Goal: Task Accomplishment & Management: Use online tool/utility

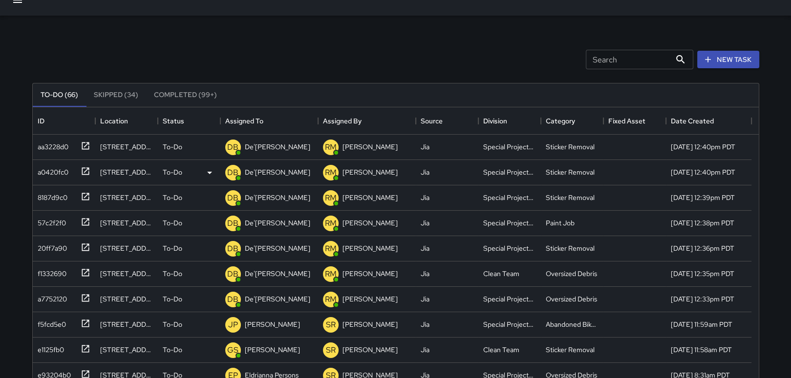
scroll to position [406, 718]
click at [84, 347] on icon at bounding box center [86, 349] width 10 height 10
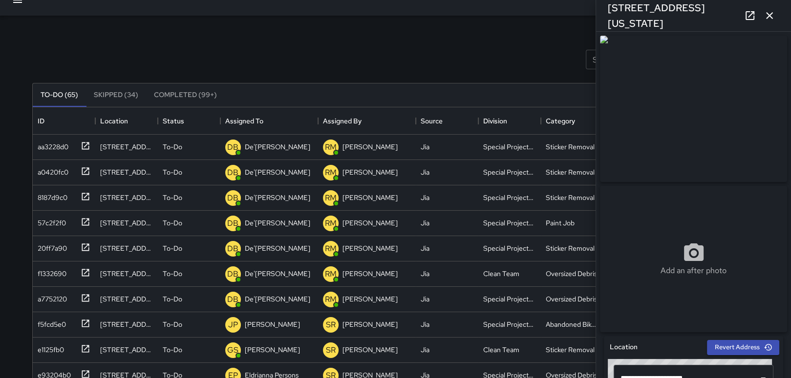
click at [767, 16] on icon "button" at bounding box center [769, 16] width 12 height 12
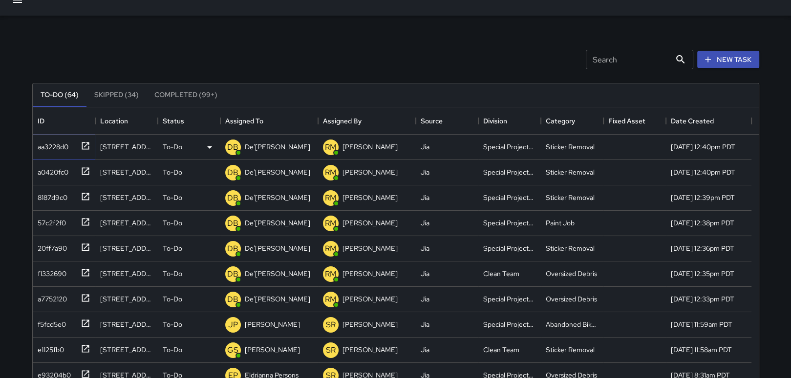
click at [87, 142] on icon at bounding box center [85, 145] width 7 height 7
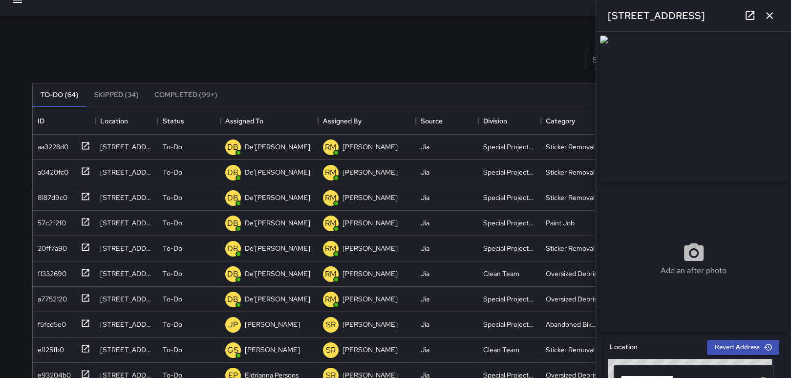
click at [768, 15] on icon "button" at bounding box center [769, 16] width 12 height 12
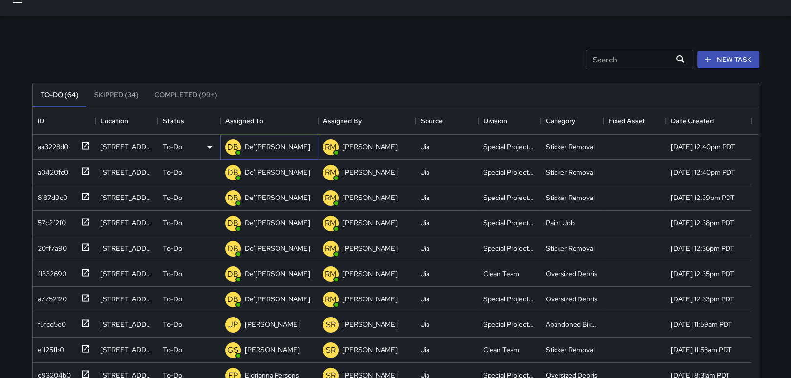
click at [282, 148] on p "De'[PERSON_NAME]" at bounding box center [277, 147] width 65 height 10
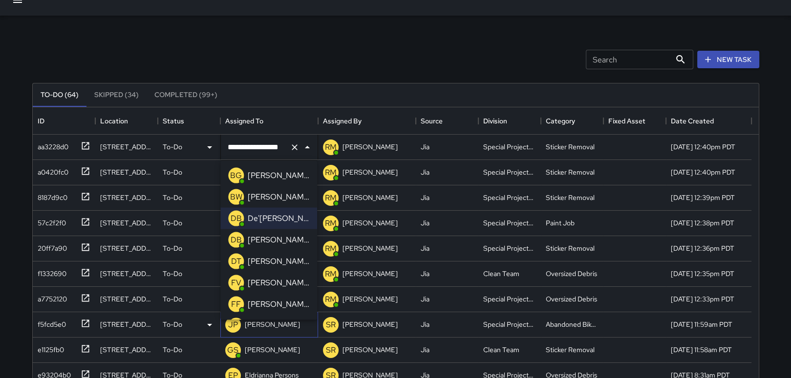
click at [276, 323] on p "[PERSON_NAME]" at bounding box center [272, 325] width 55 height 10
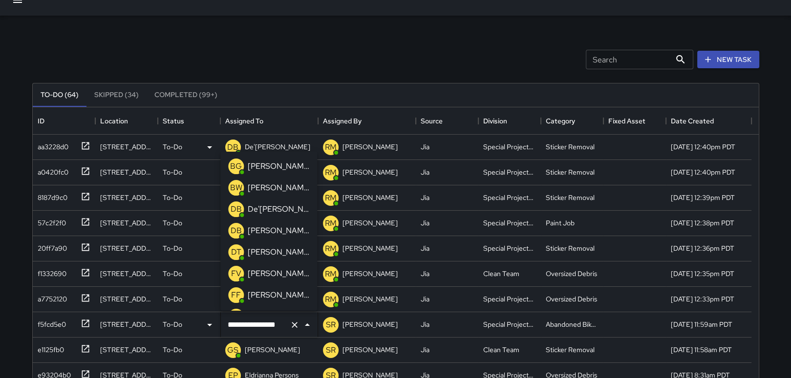
scroll to position [597, 0]
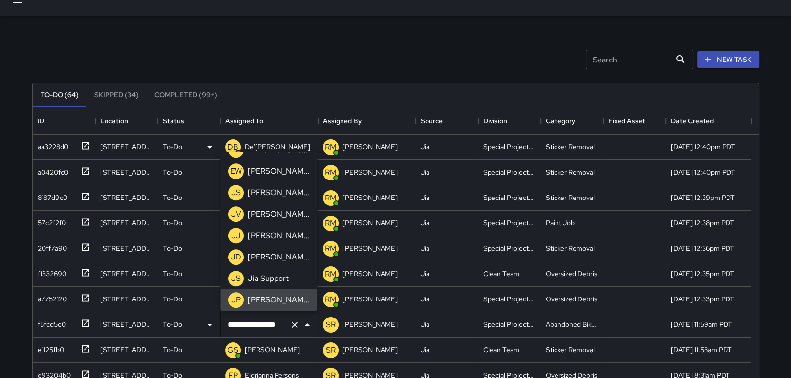
click at [270, 299] on p "[PERSON_NAME]" at bounding box center [279, 300] width 62 height 12
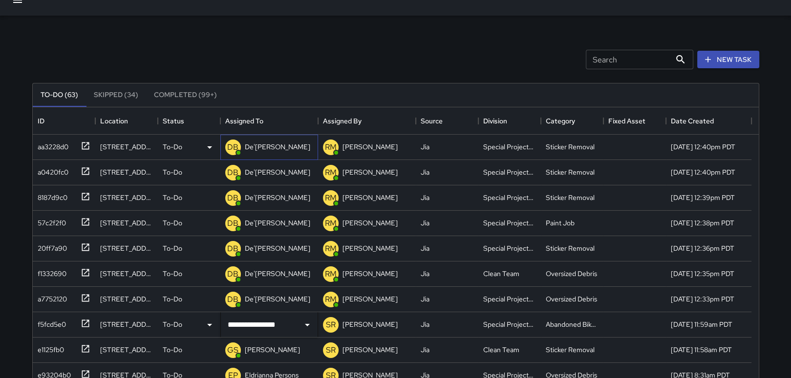
click at [283, 145] on p "De'[PERSON_NAME]" at bounding box center [277, 147] width 65 height 10
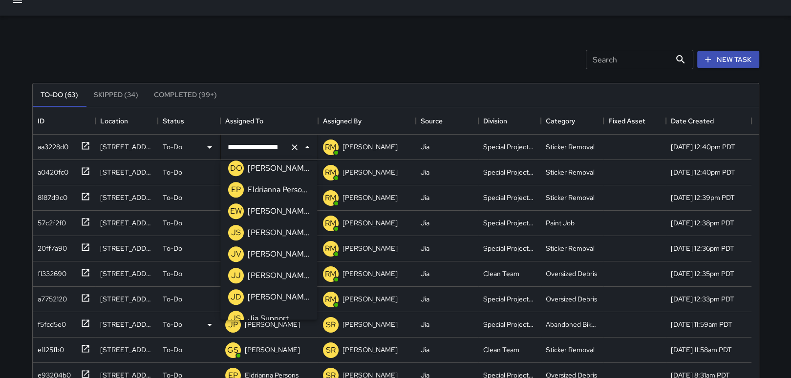
scroll to position [617, 0]
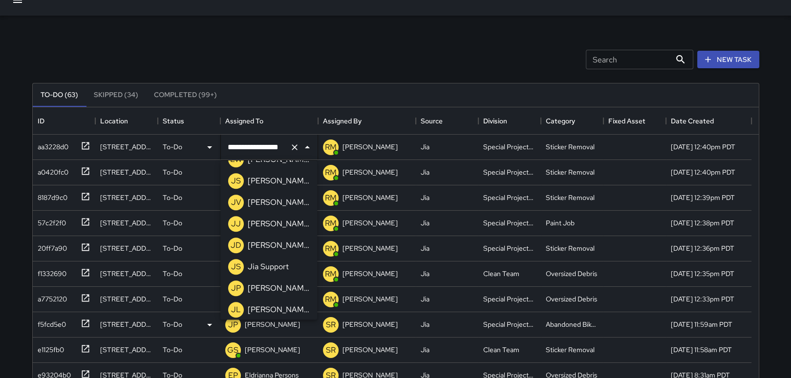
click at [276, 288] on p "[PERSON_NAME]" at bounding box center [279, 289] width 62 height 12
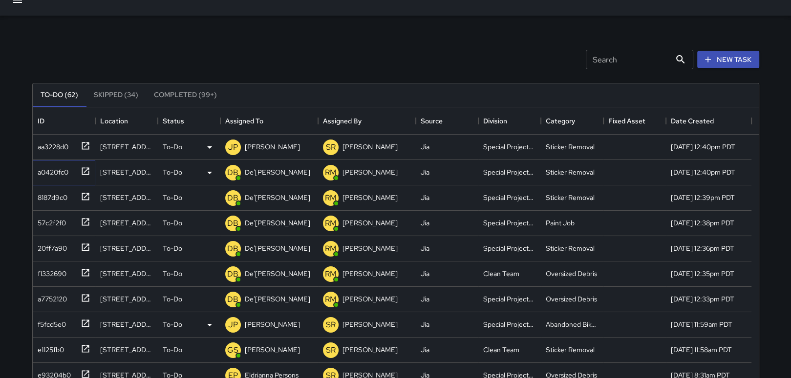
click at [84, 168] on icon at bounding box center [86, 172] width 10 height 10
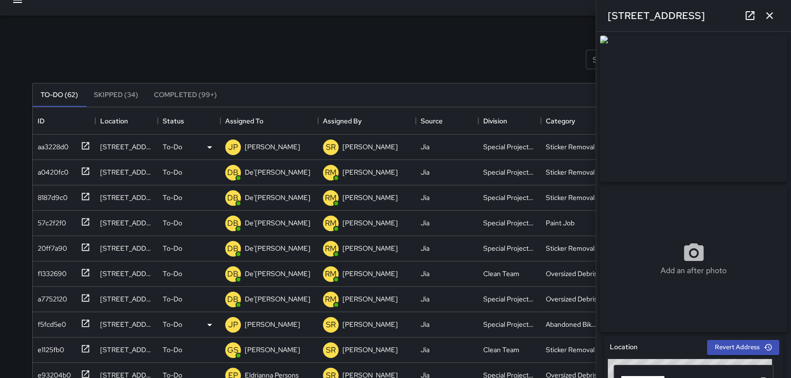
click at [773, 15] on icon "button" at bounding box center [769, 16] width 12 height 12
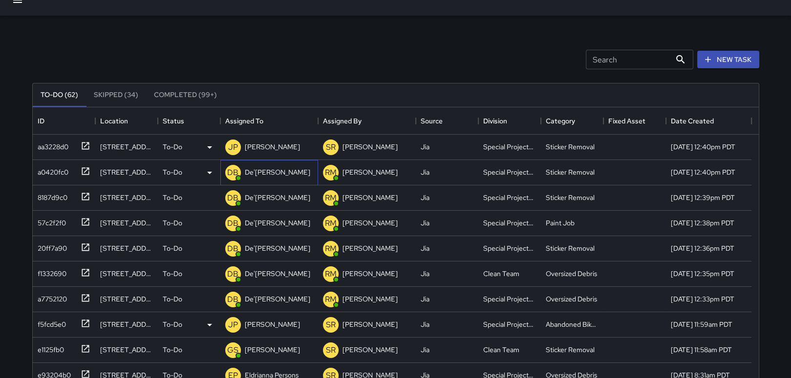
click at [262, 170] on p "De'[PERSON_NAME]" at bounding box center [277, 173] width 65 height 10
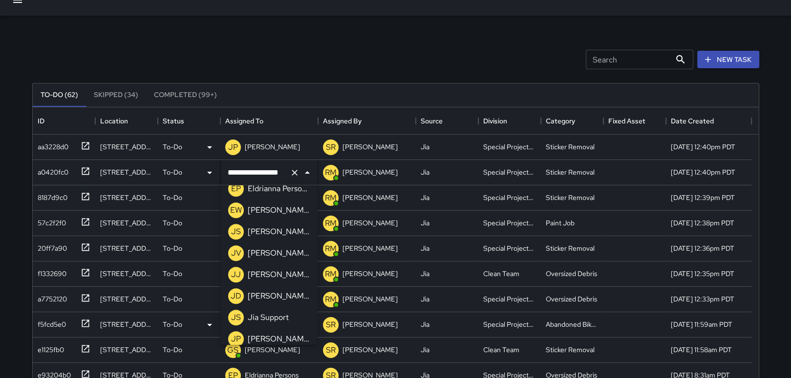
scroll to position [611, 0]
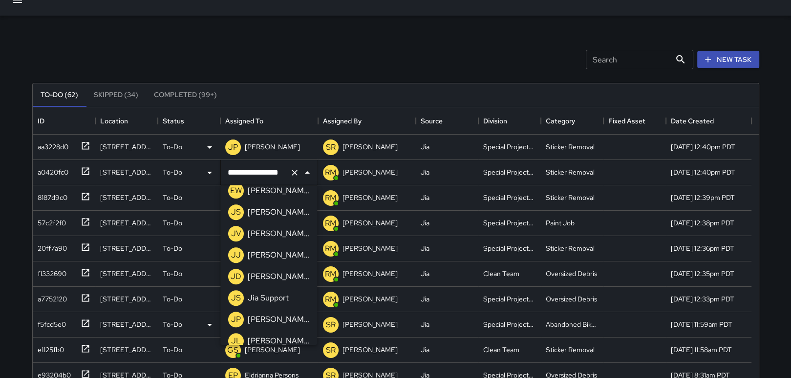
click at [272, 322] on p "[PERSON_NAME]" at bounding box center [279, 320] width 62 height 12
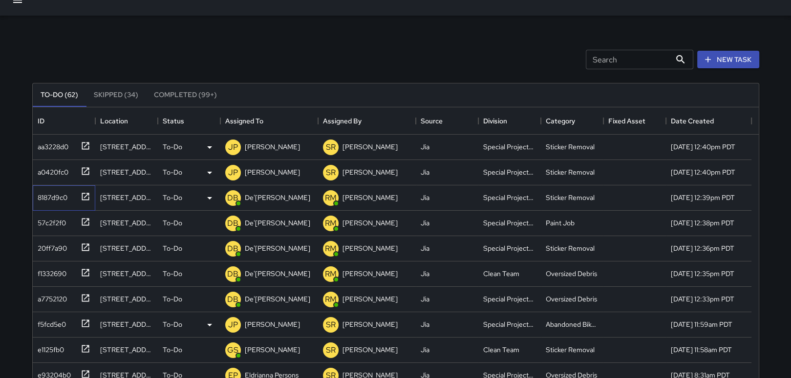
click at [82, 196] on icon at bounding box center [86, 197] width 10 height 10
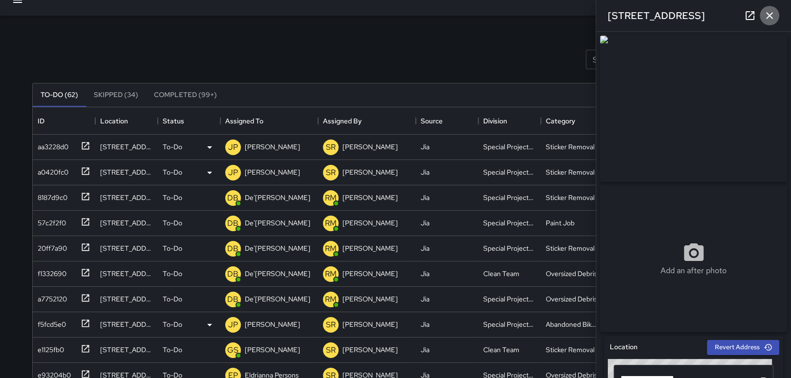
click at [767, 16] on icon "button" at bounding box center [769, 16] width 12 height 12
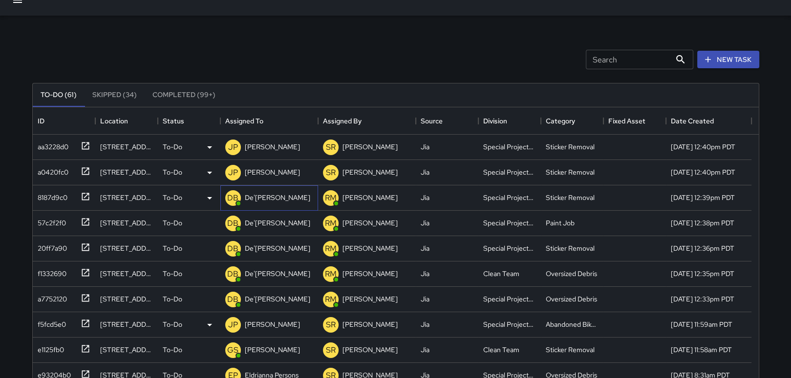
click at [273, 200] on p "De'[PERSON_NAME]" at bounding box center [277, 198] width 65 height 10
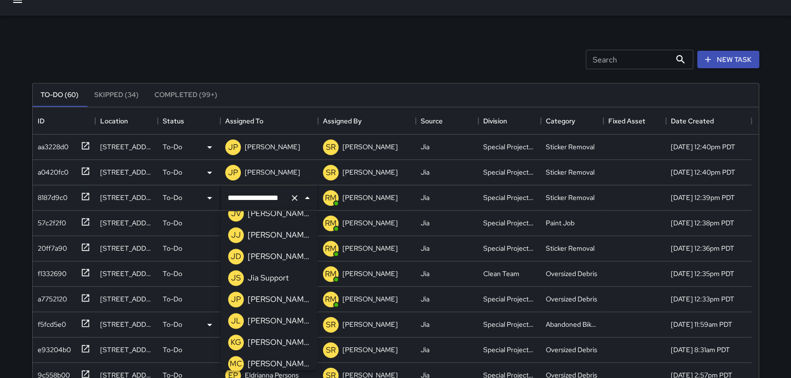
scroll to position [676, 0]
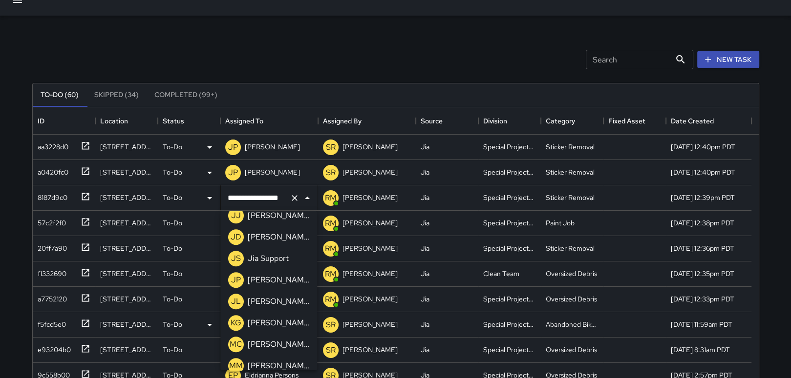
click at [286, 325] on p "[PERSON_NAME]" at bounding box center [279, 323] width 62 height 12
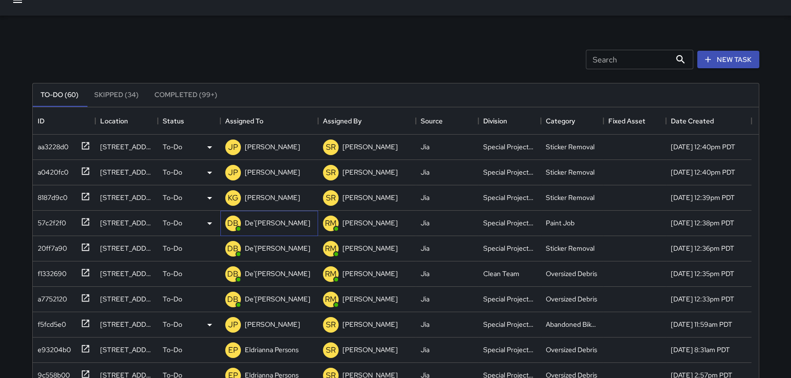
click at [268, 224] on p "De'[PERSON_NAME]" at bounding box center [277, 223] width 65 height 10
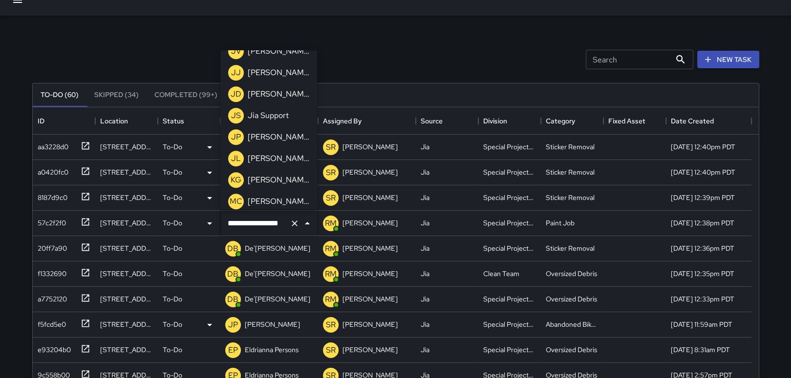
scroll to position [677, 0]
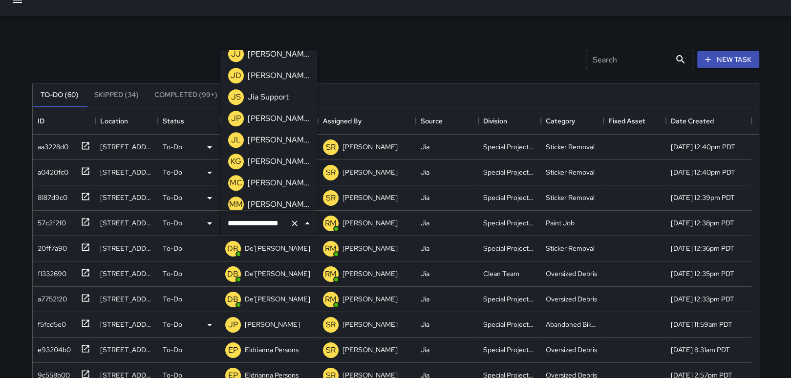
click at [287, 161] on p "[PERSON_NAME]" at bounding box center [279, 162] width 62 height 12
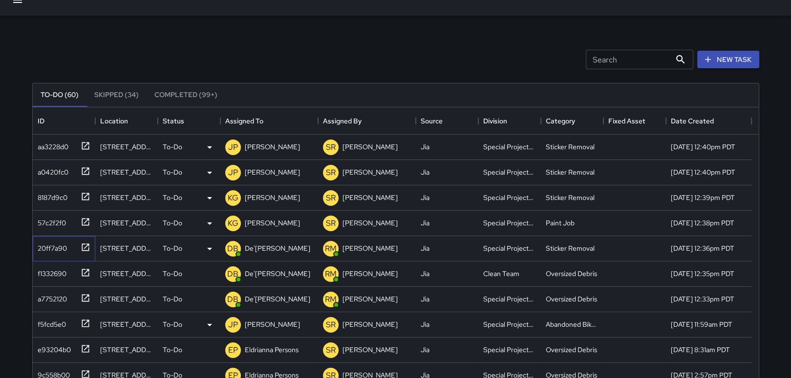
click at [83, 245] on icon at bounding box center [86, 248] width 10 height 10
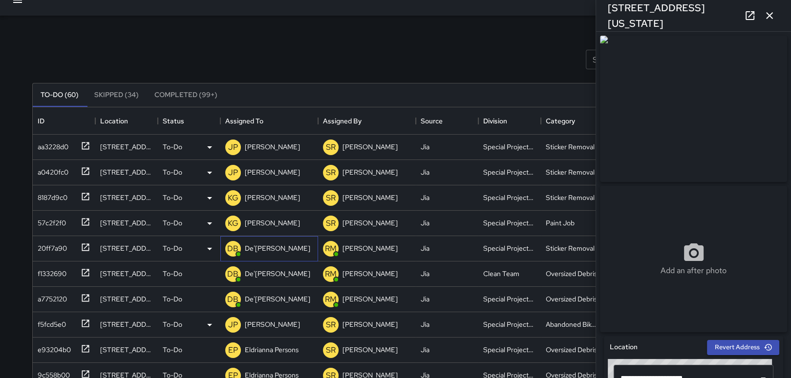
click at [251, 246] on p "De'[PERSON_NAME]" at bounding box center [277, 249] width 65 height 10
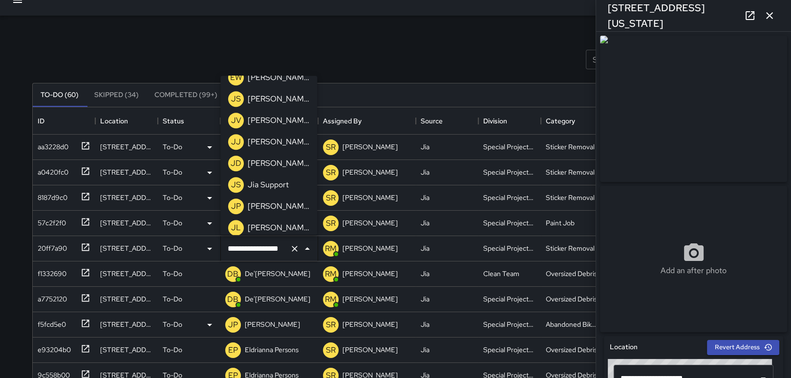
scroll to position [618, 0]
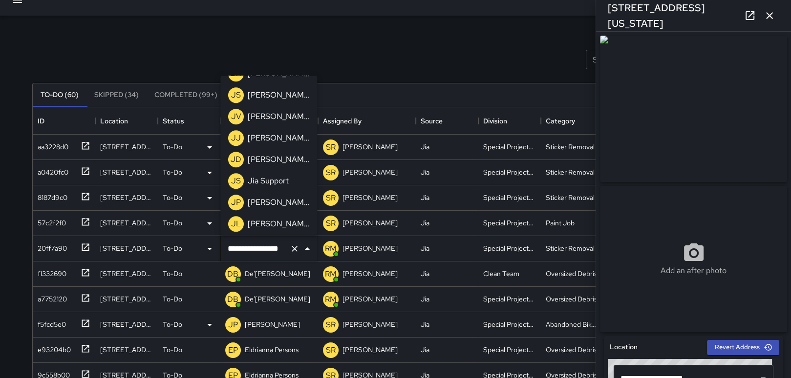
click at [290, 205] on p "[PERSON_NAME]" at bounding box center [279, 203] width 62 height 12
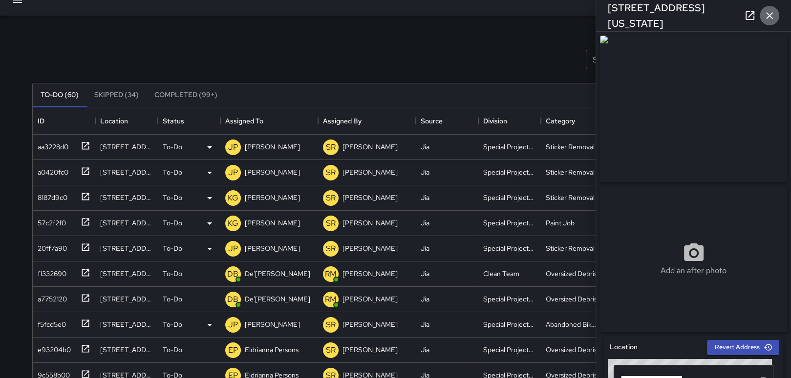
click at [772, 15] on icon "button" at bounding box center [769, 16] width 12 height 12
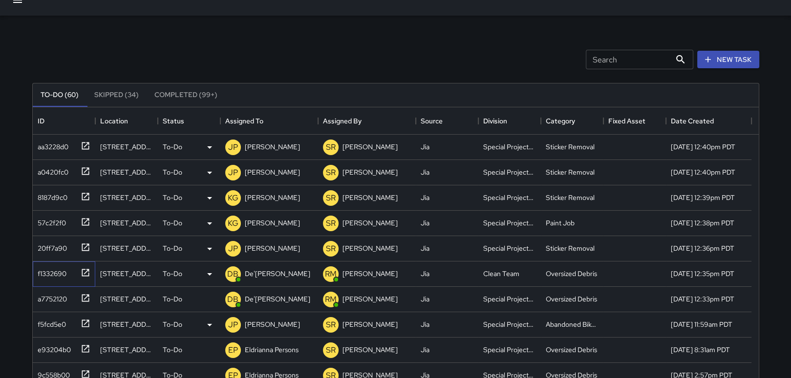
click at [84, 268] on icon at bounding box center [86, 273] width 10 height 10
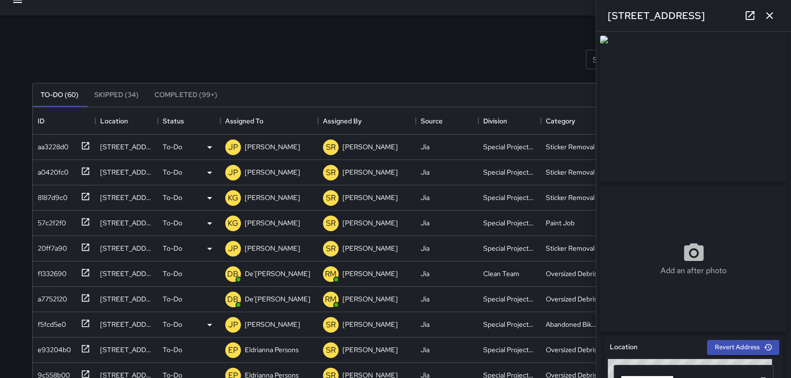
click at [774, 15] on icon "button" at bounding box center [769, 16] width 12 height 12
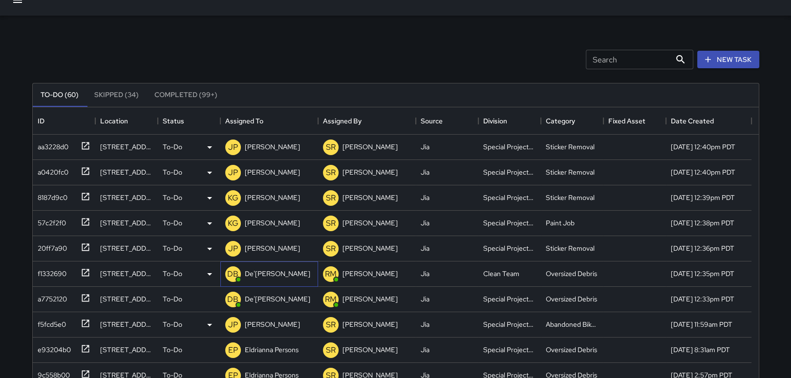
click at [264, 275] on p "De'[PERSON_NAME]" at bounding box center [277, 274] width 65 height 10
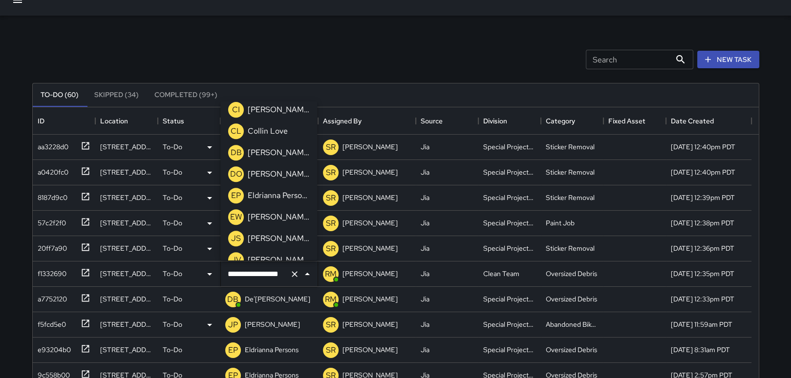
scroll to position [526, 0]
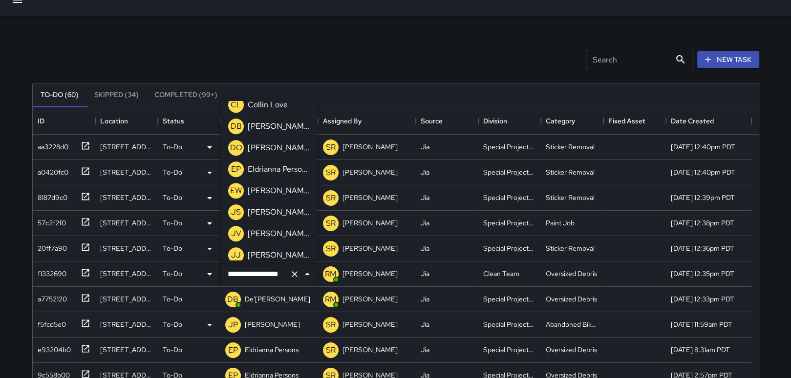
click at [277, 164] on p "Eldrianna Persons" at bounding box center [279, 170] width 62 height 12
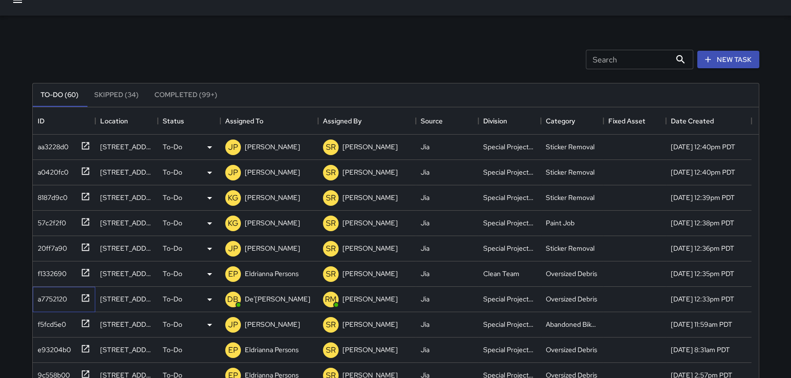
click at [86, 298] on icon at bounding box center [86, 299] width 10 height 10
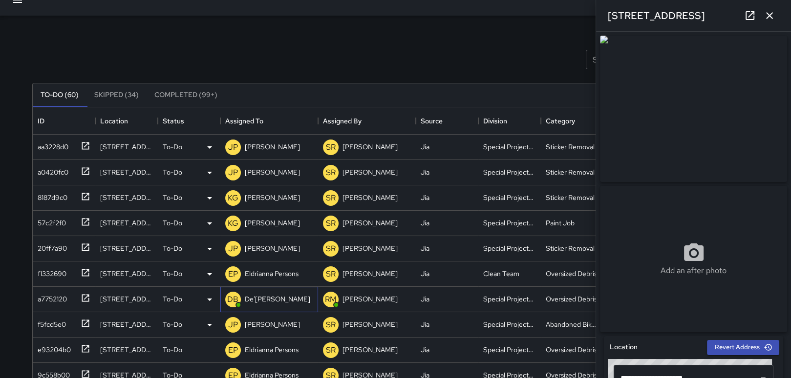
click at [283, 301] on p "De'[PERSON_NAME]" at bounding box center [277, 299] width 65 height 10
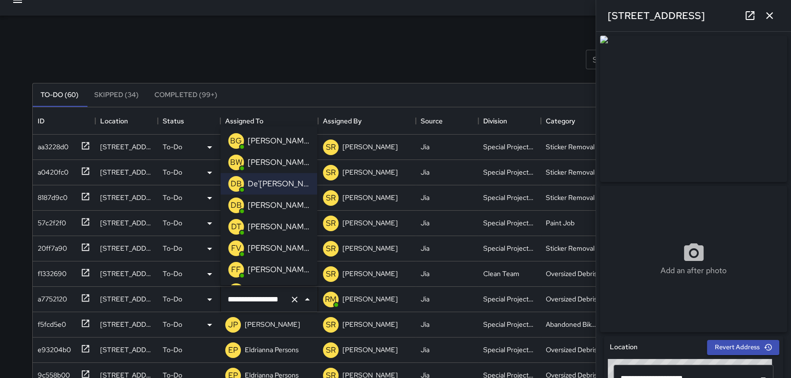
click at [773, 13] on icon "button" at bounding box center [769, 16] width 12 height 12
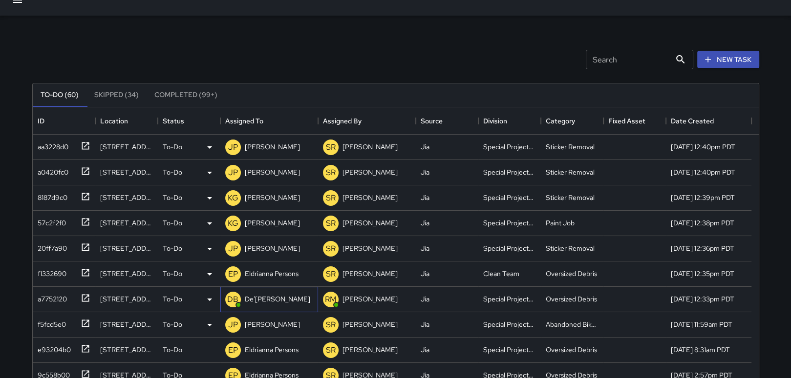
click at [267, 302] on p "De'[PERSON_NAME]" at bounding box center [277, 299] width 65 height 10
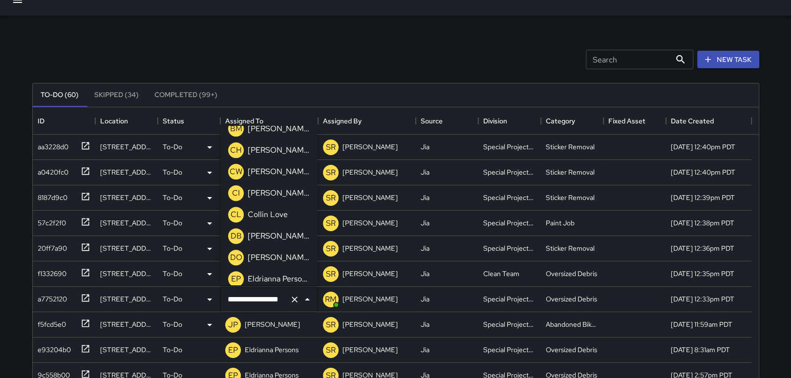
scroll to position [494, 0]
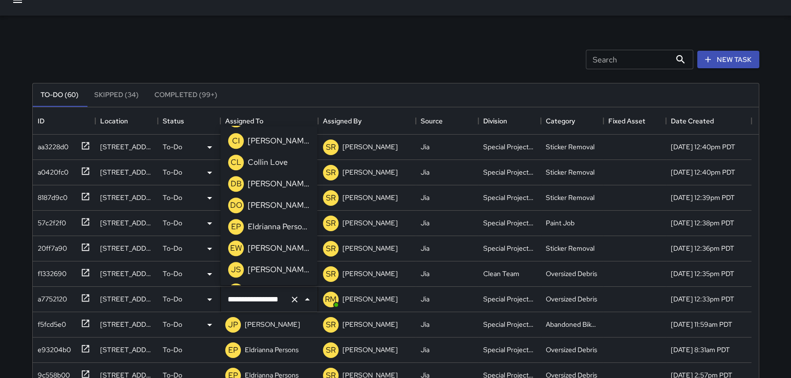
click at [282, 231] on p "Eldrianna Persons" at bounding box center [279, 227] width 62 height 12
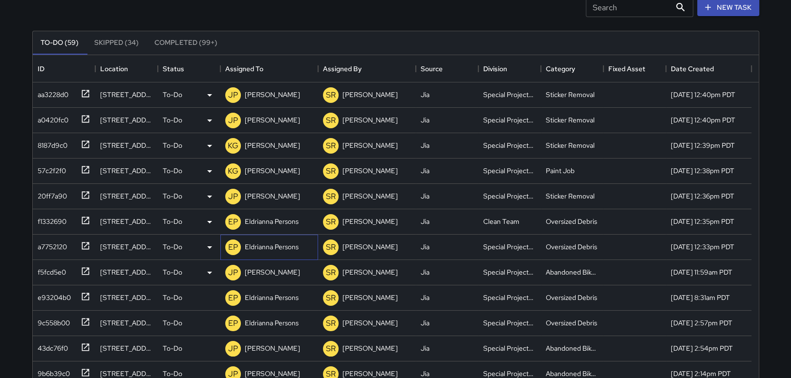
scroll to position [0, 0]
